Goal: Find specific page/section: Find specific page/section

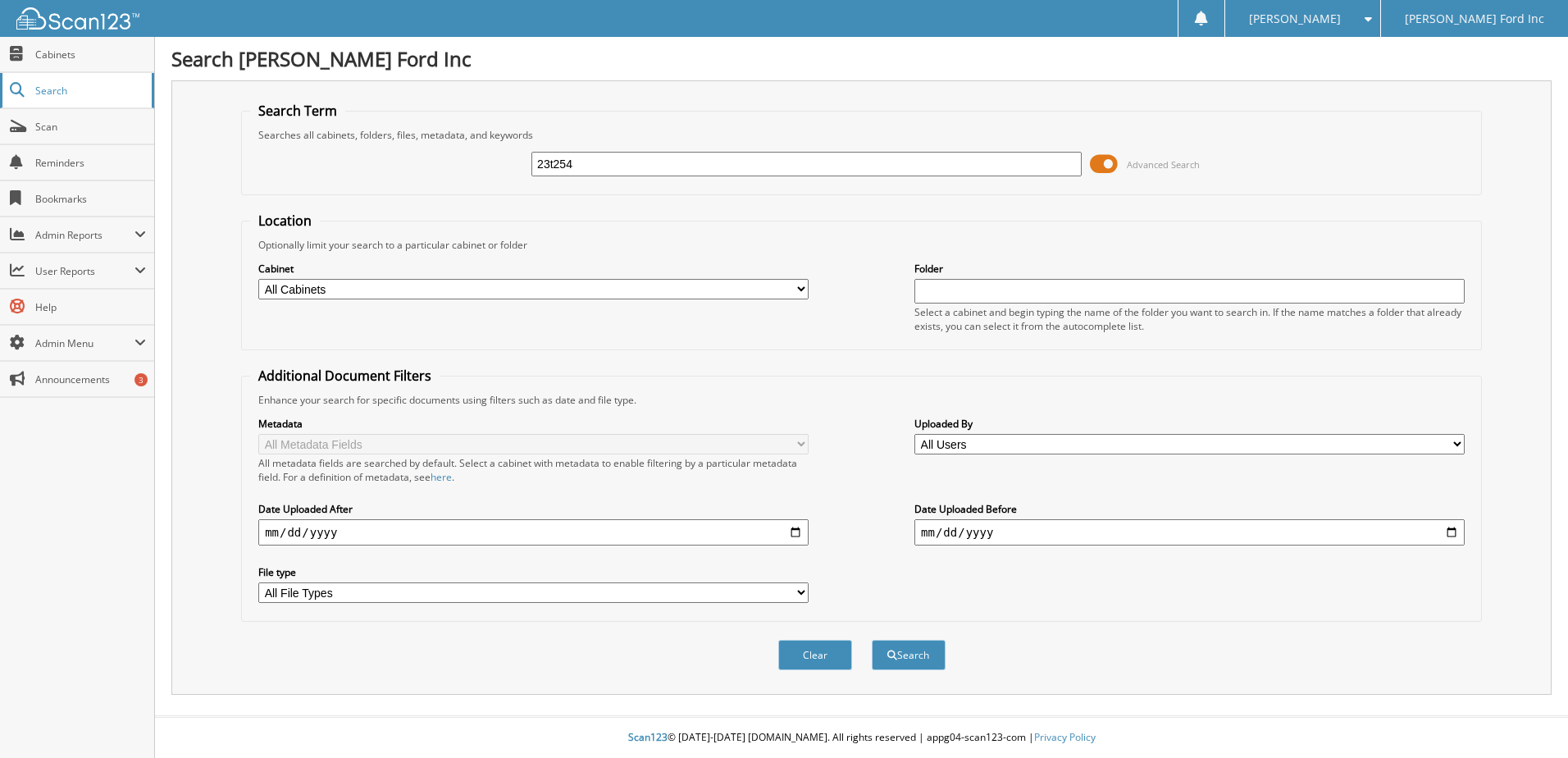
type input "23t254"
click at [872, 640] on button "Search" at bounding box center [909, 655] width 74 height 30
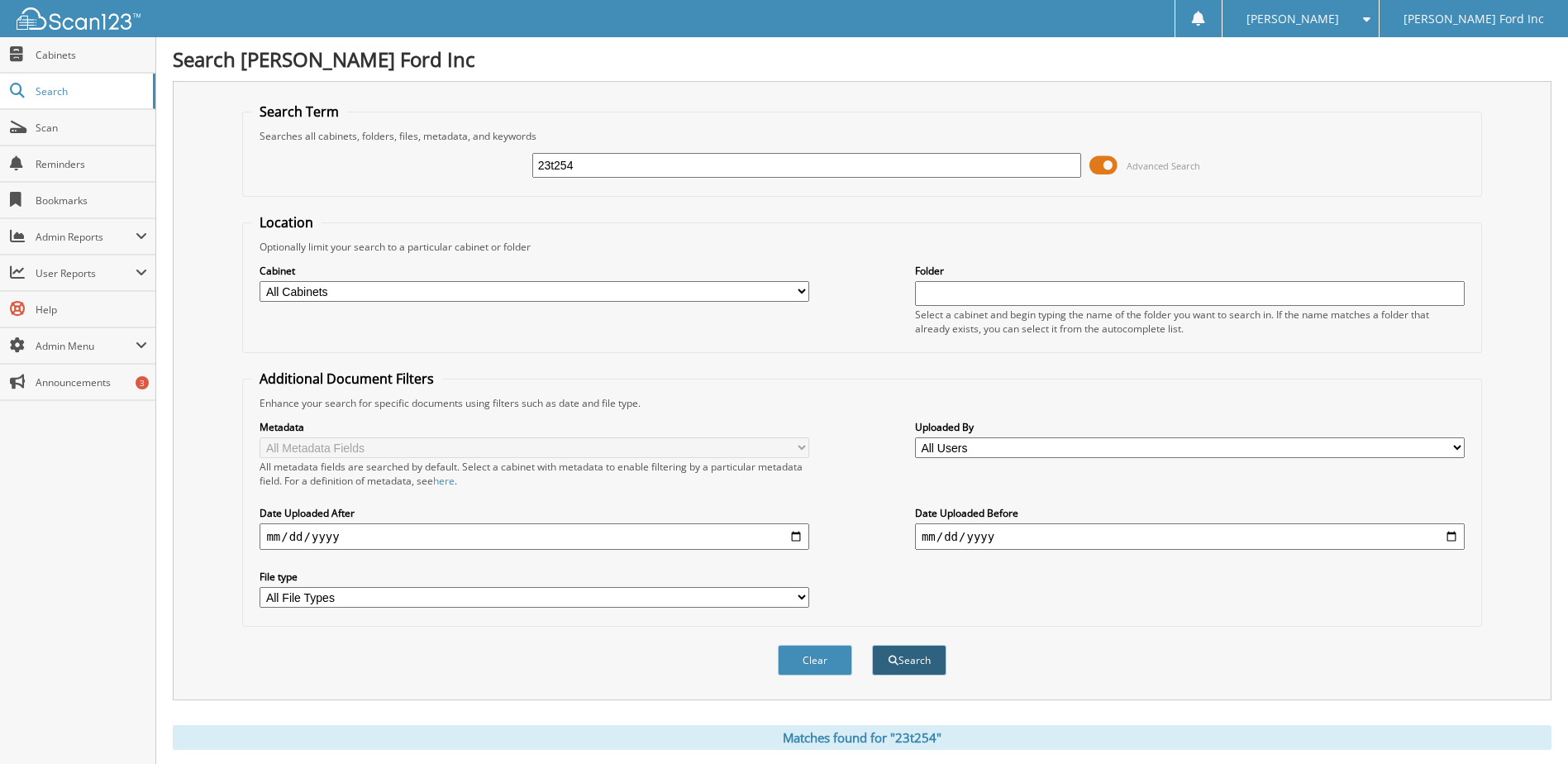
click at [908, 653] on button "Search" at bounding box center [910, 660] width 75 height 30
click at [68, 57] on span "Cabinets" at bounding box center [92, 55] width 112 height 14
